Goal: Find specific page/section: Find specific page/section

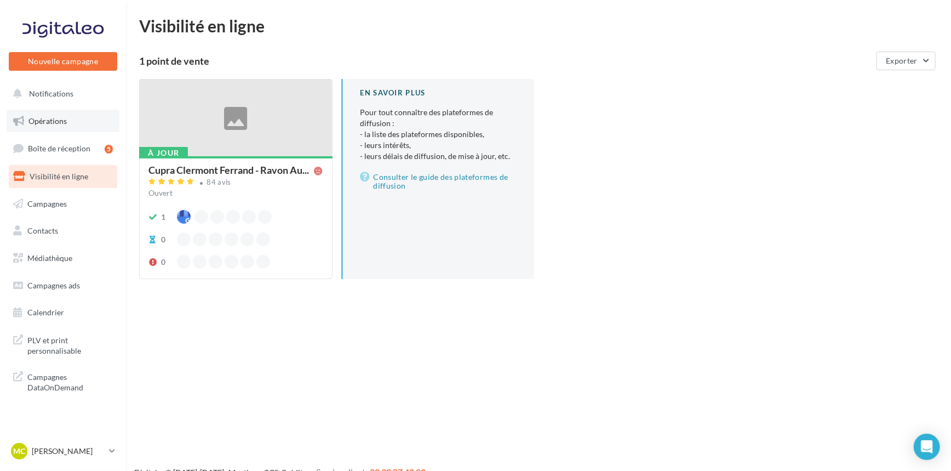
click at [49, 121] on span "Opérations" at bounding box center [47, 120] width 38 height 9
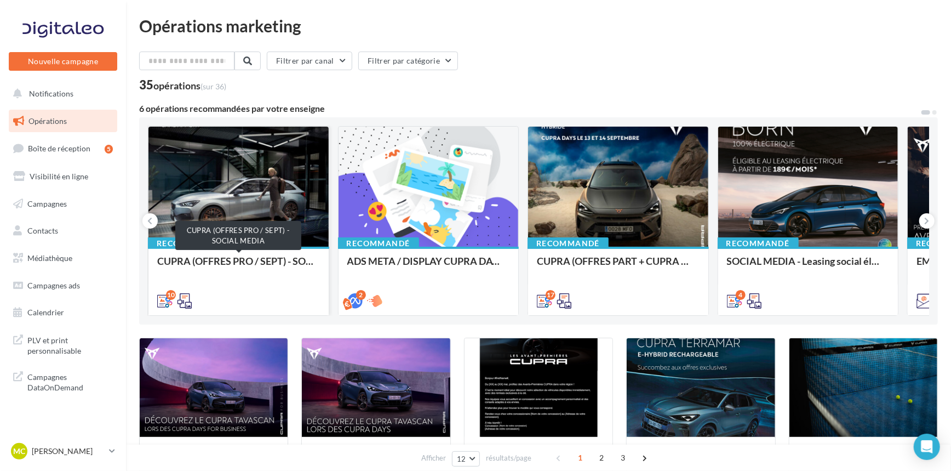
click at [291, 259] on div "CUPRA (OFFRES PRO / SEPT) - SOCIAL MEDIA" at bounding box center [238, 266] width 163 height 22
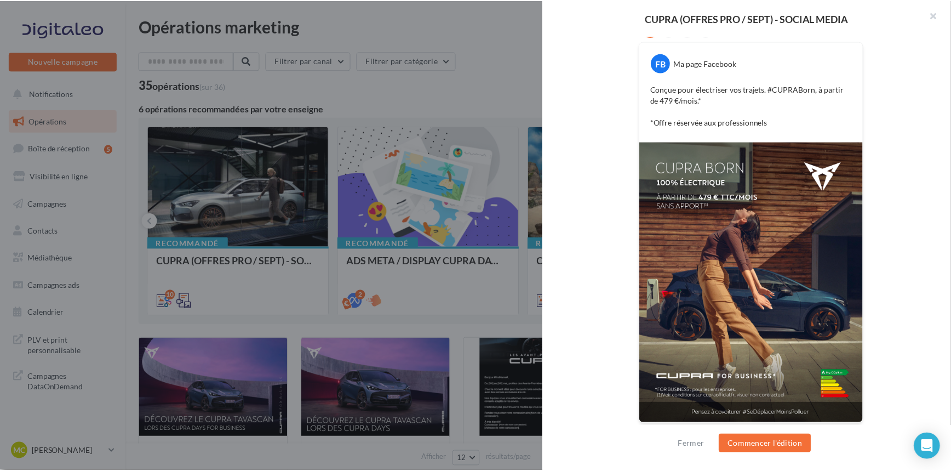
scroll to position [205, 0]
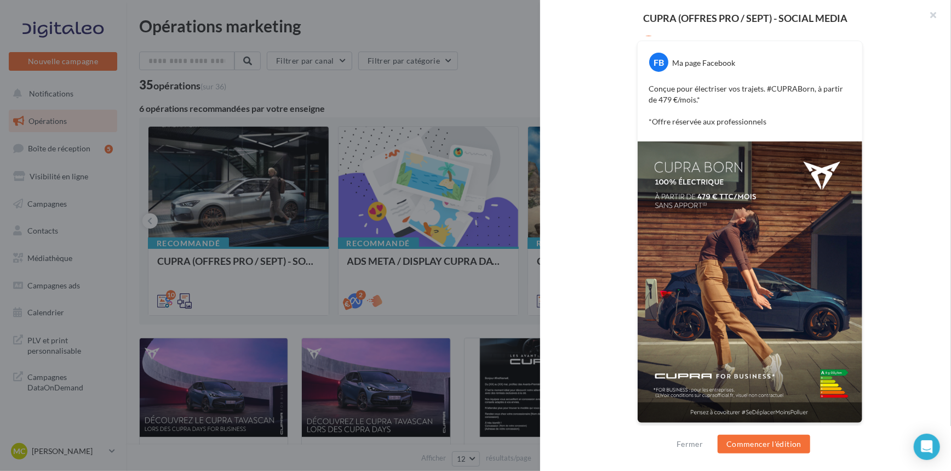
click at [455, 332] on div at bounding box center [475, 235] width 951 height 471
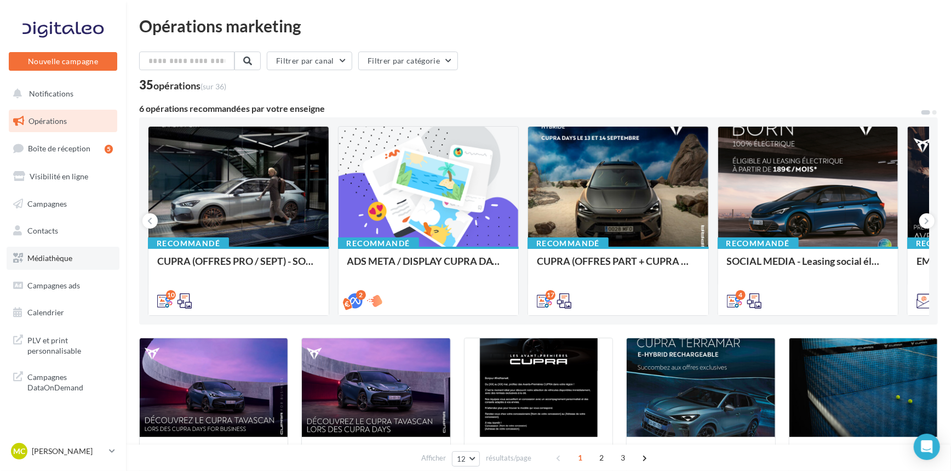
click at [59, 258] on span "Médiathèque" at bounding box center [49, 257] width 45 height 9
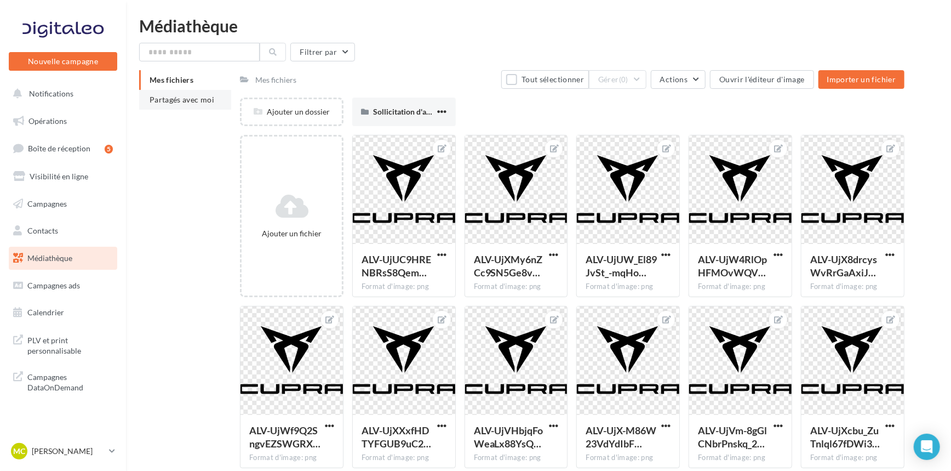
click at [195, 100] on span "Partagés avec moi" at bounding box center [182, 99] width 65 height 9
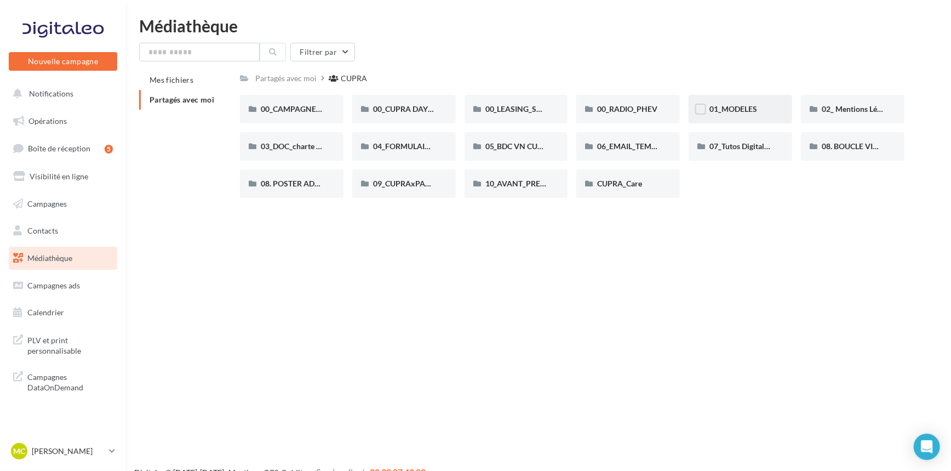
click at [756, 116] on div "01_MODELES" at bounding box center [741, 109] width 104 height 28
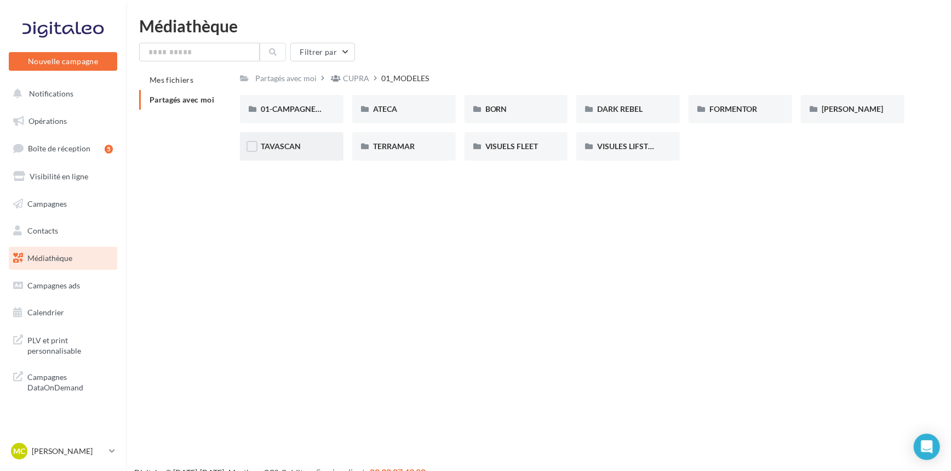
click at [273, 152] on div "TAVASCAN" at bounding box center [292, 146] width 62 height 11
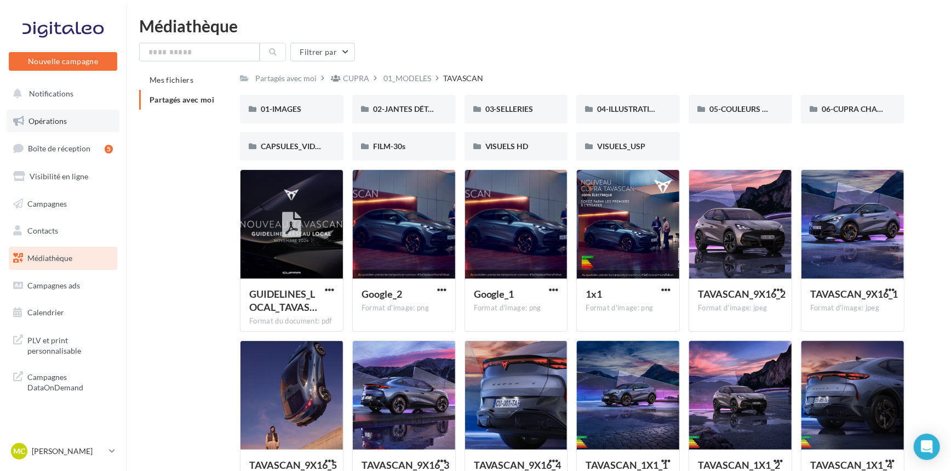
click at [55, 125] on link "Opérations" at bounding box center [63, 121] width 113 height 23
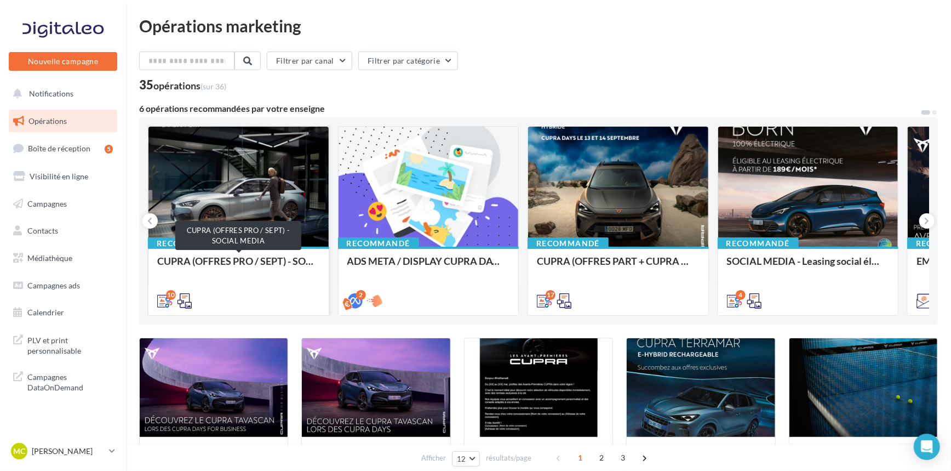
click at [291, 268] on div "CUPRA (OFFRES PRO / SEPT) - SOCIAL MEDIA" at bounding box center [238, 266] width 163 height 22
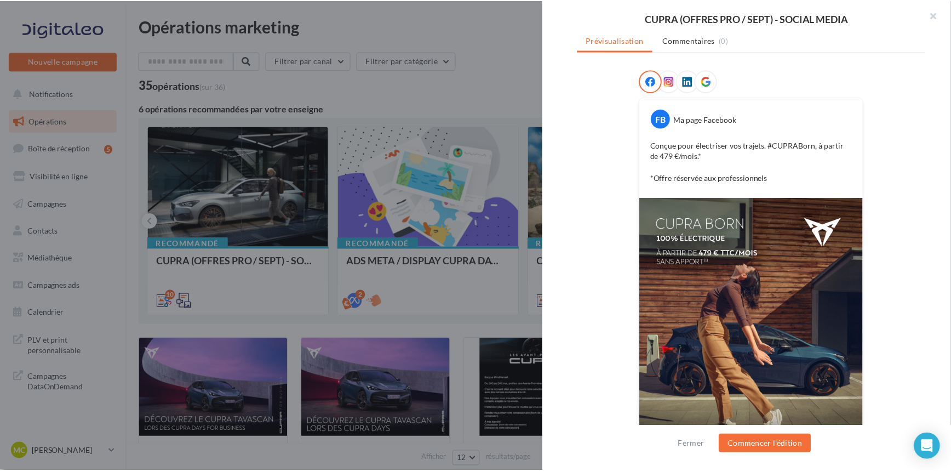
scroll to position [149, 0]
